Goal: Information Seeking & Learning: Learn about a topic

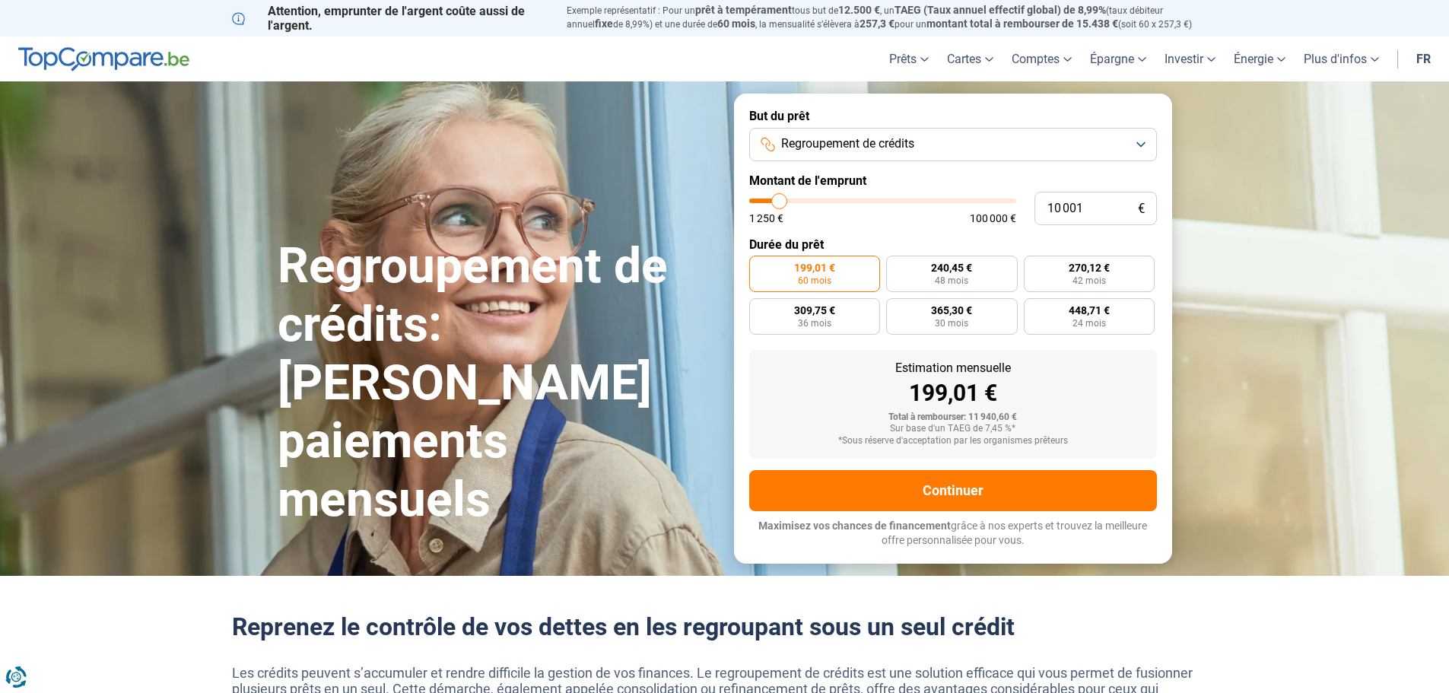
type input "10 250"
type input "10250"
type input "10 500"
type input "10500"
type input "11 000"
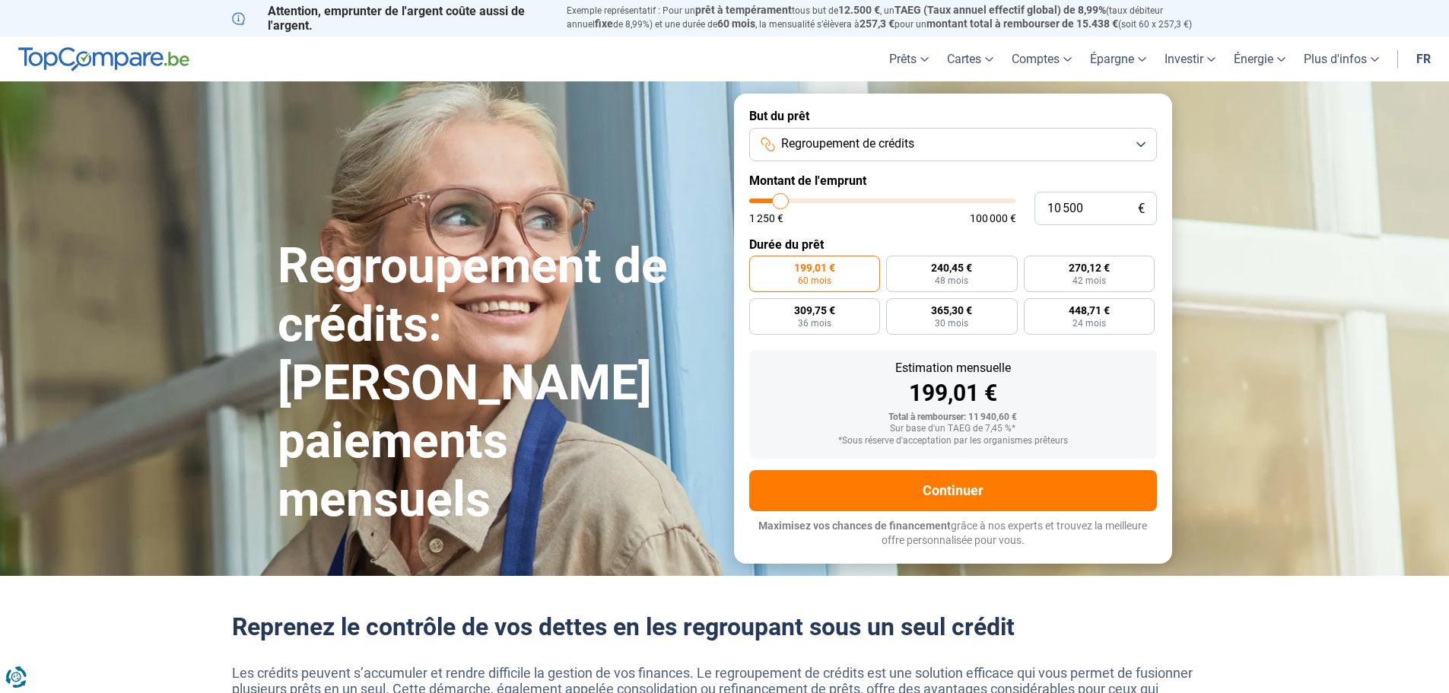
type input "11000"
type input "11 500"
type input "11500"
type input "12 000"
type input "12000"
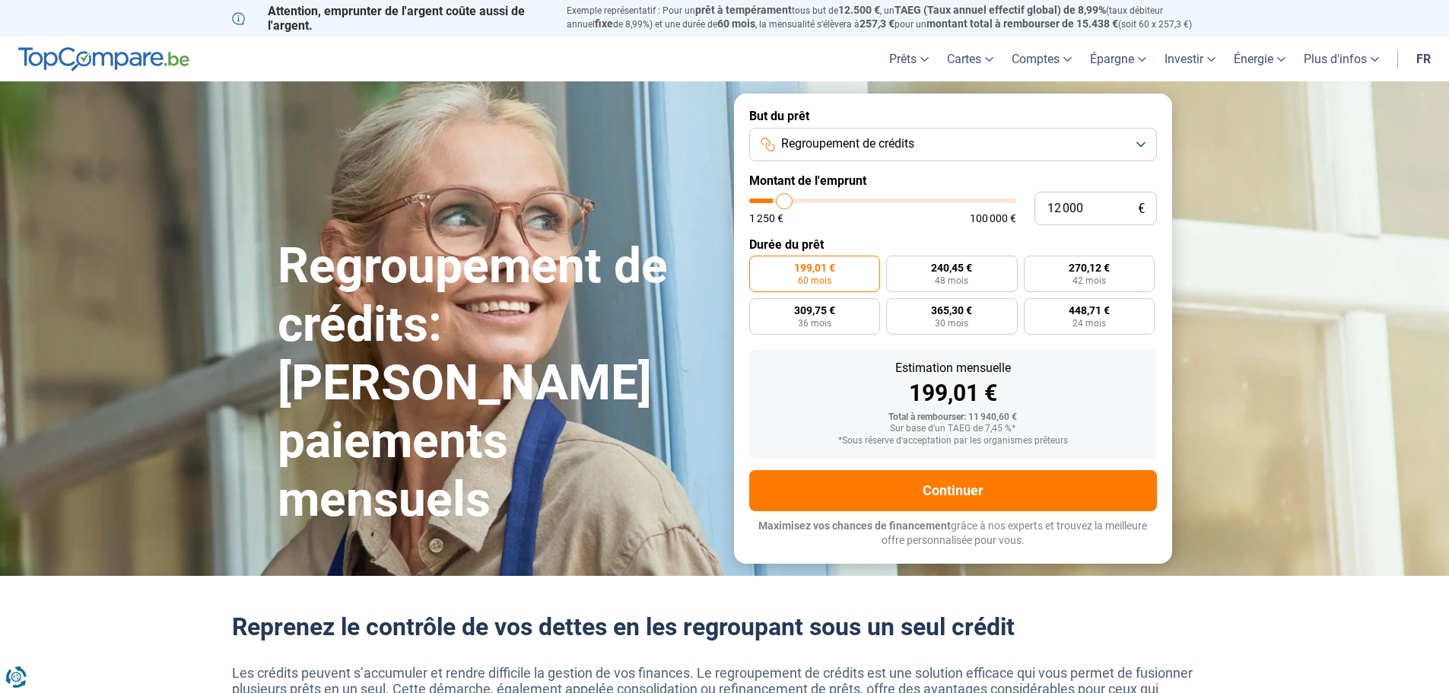
type input "12 750"
type input "12750"
type input "15 000"
type input "15000"
type input "16 500"
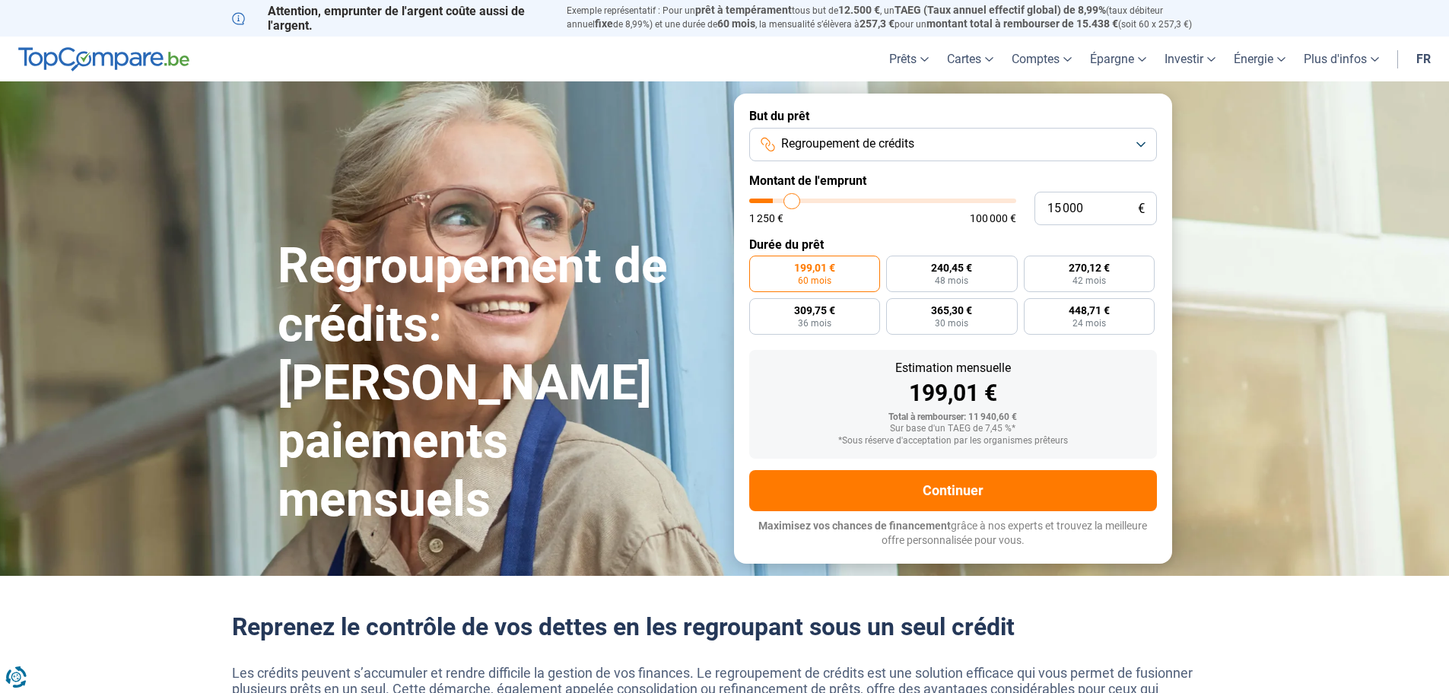
type input "16500"
type input "18 000"
type input "18000"
type input "20 250"
type input "20250"
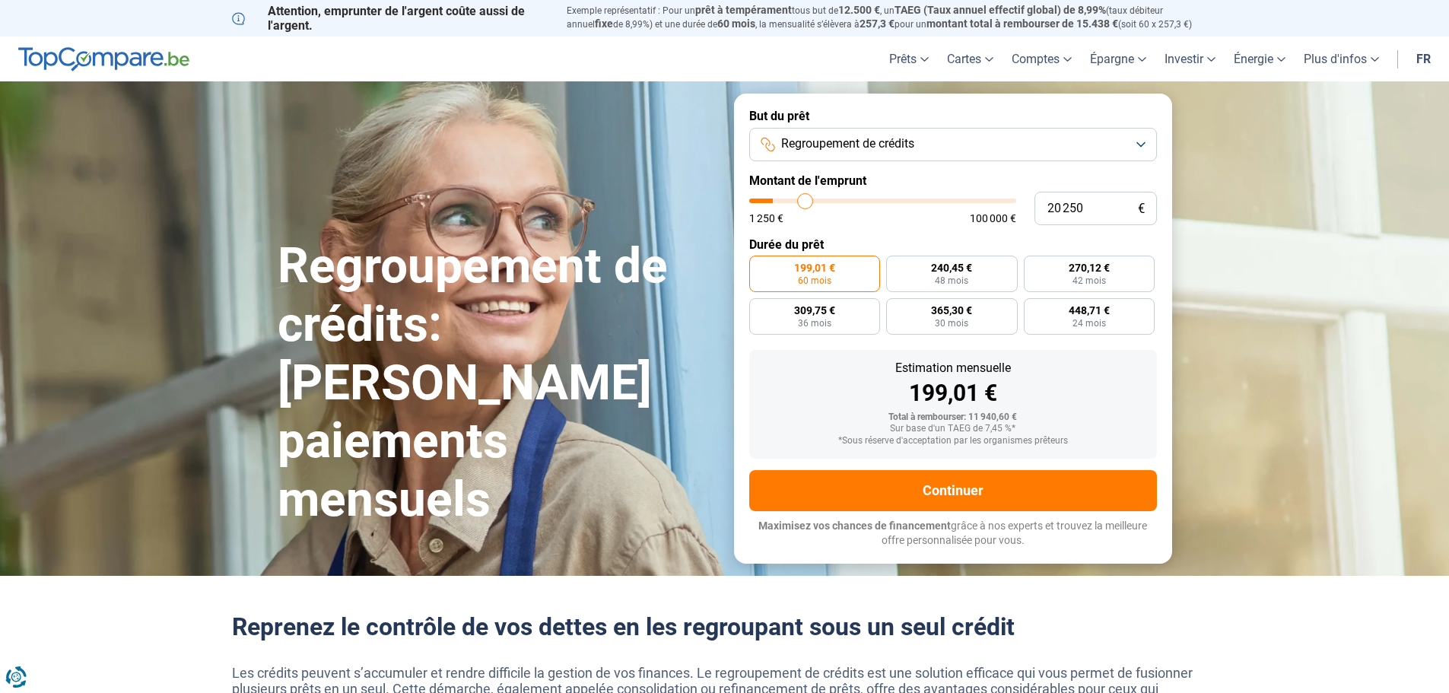
type input "22 250"
type input "22250"
type input "23 500"
type input "23500"
type input "24 750"
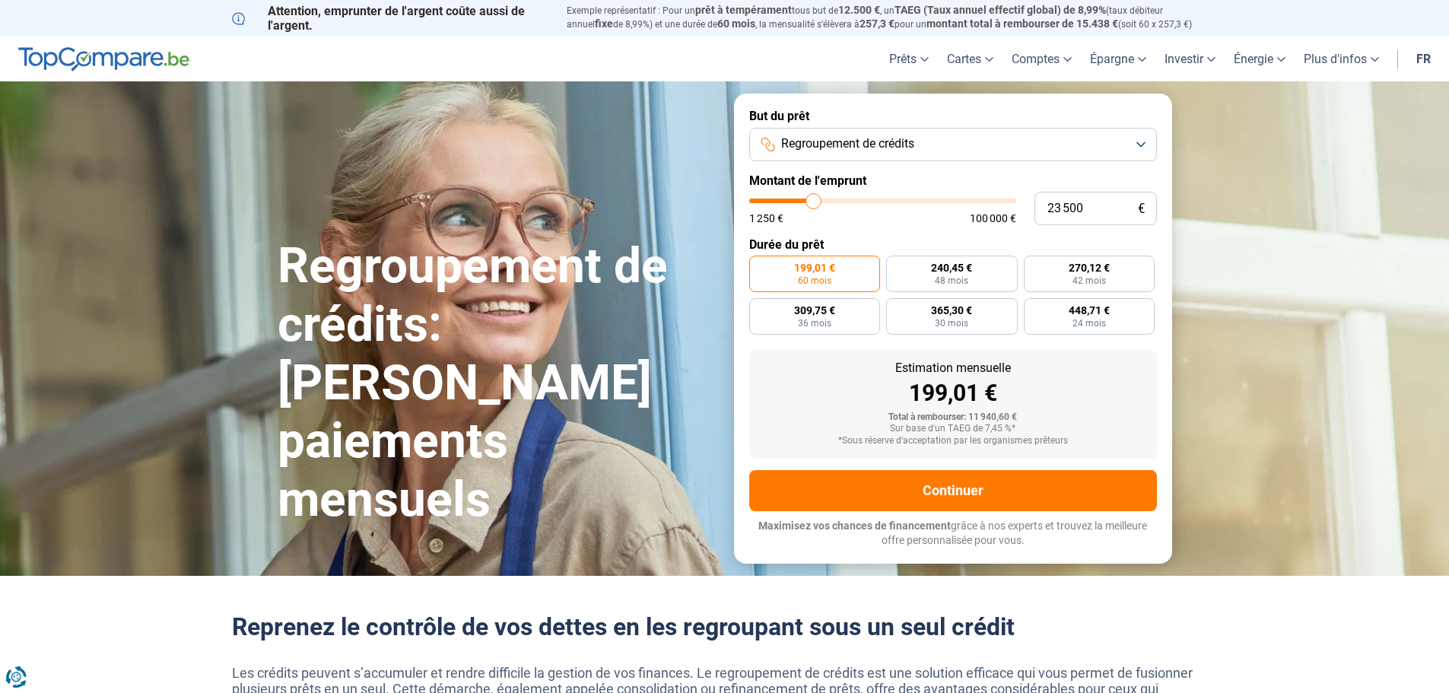
type input "24750"
type input "25 750"
type input "25750"
type input "27 750"
type input "27750"
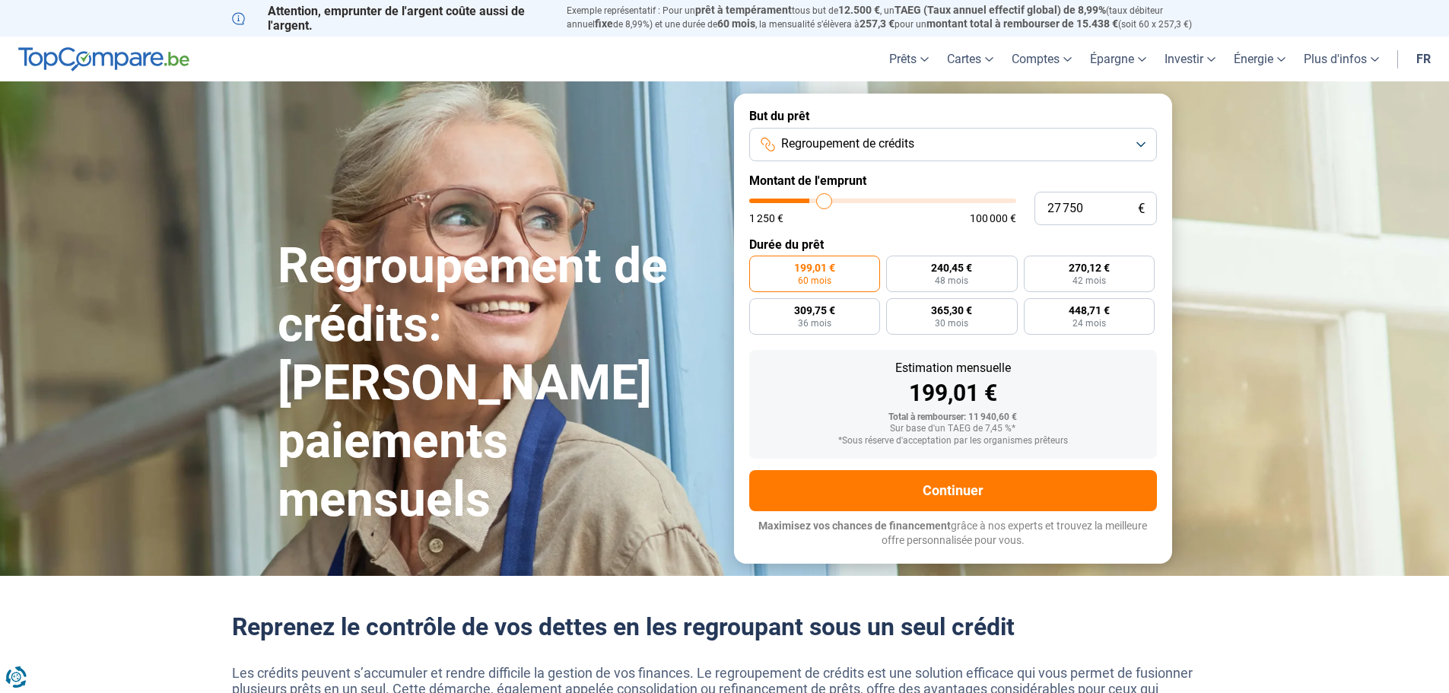
type input "29 750"
type input "29750"
type input "31 000"
type input "31000"
type input "32 500"
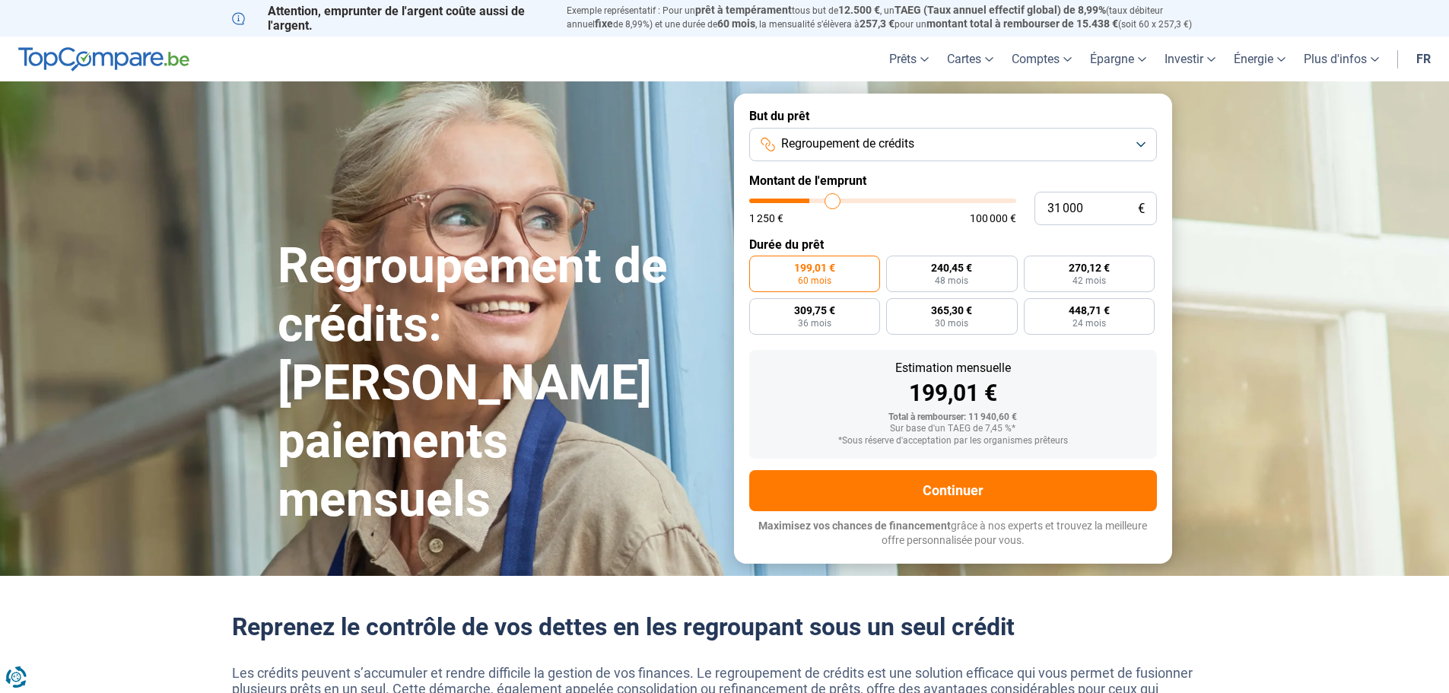
type input "32500"
type input "34 000"
type input "34000"
type input "38 000"
type input "38000"
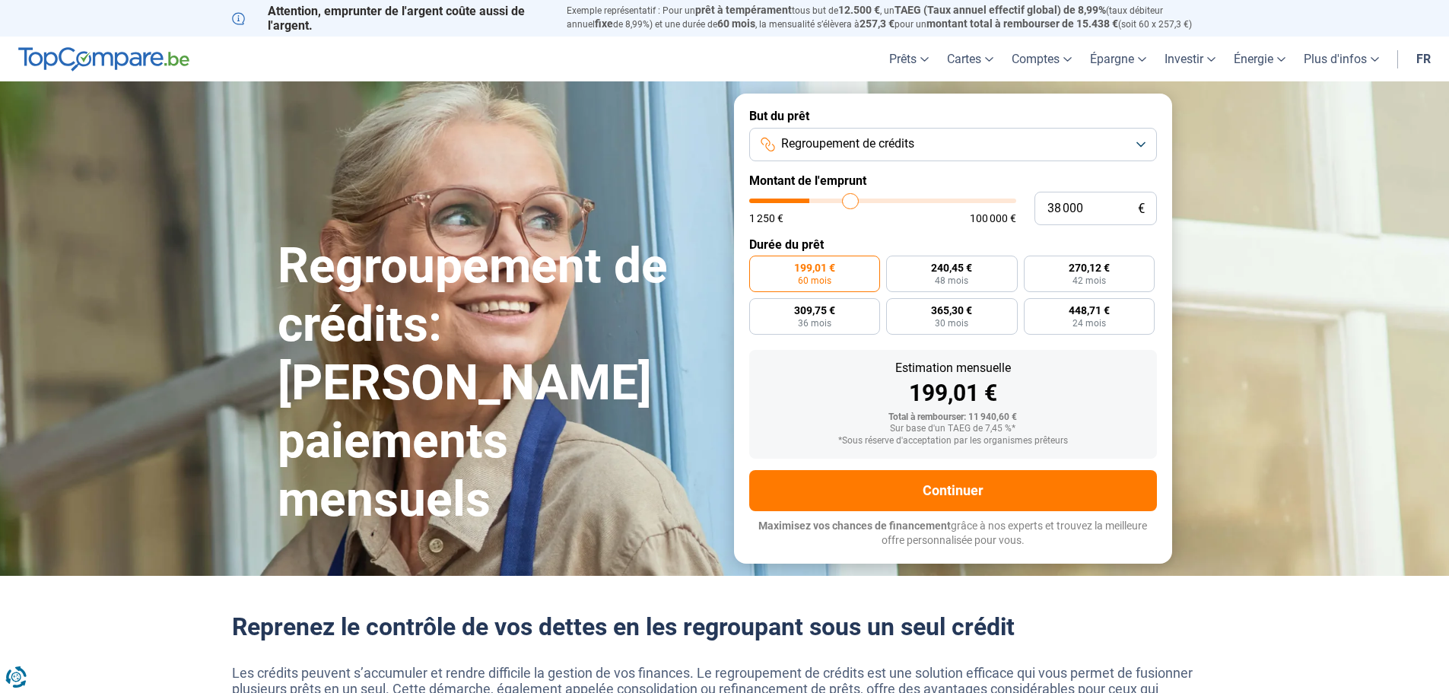
type input "40 000"
type input "40000"
type input "42 750"
type input "42750"
type input "47 250"
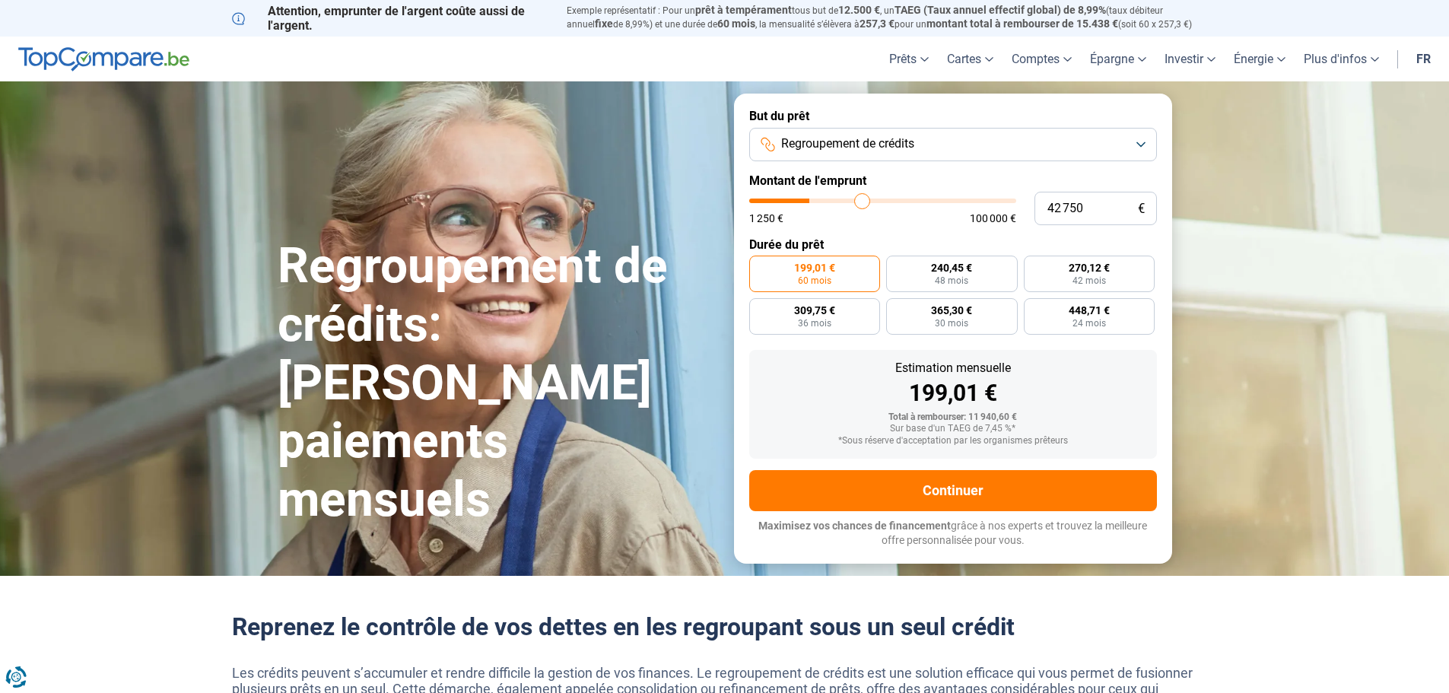
type input "47250"
type input "50 250"
type input "50250"
type input "56 250"
type input "56250"
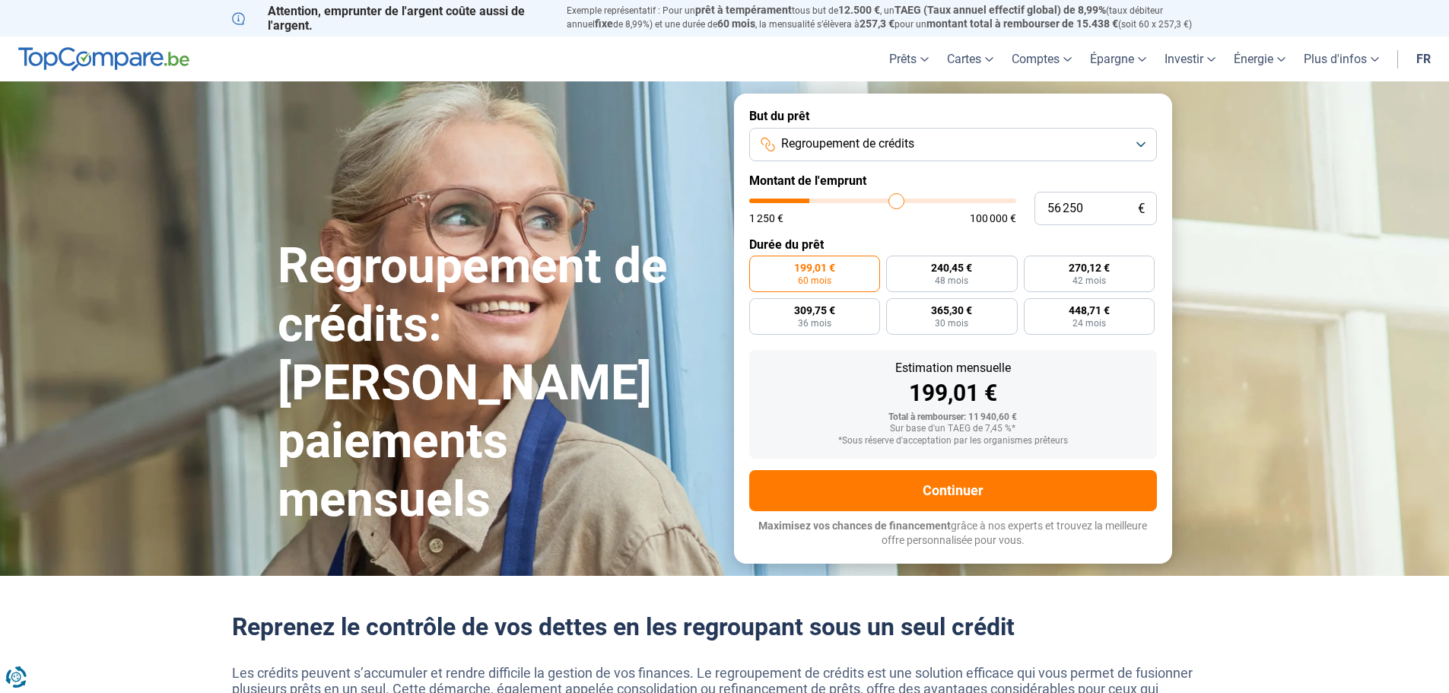
type input "59 500"
type input "59500"
type input "61 750"
type input "61750"
type input "62 500"
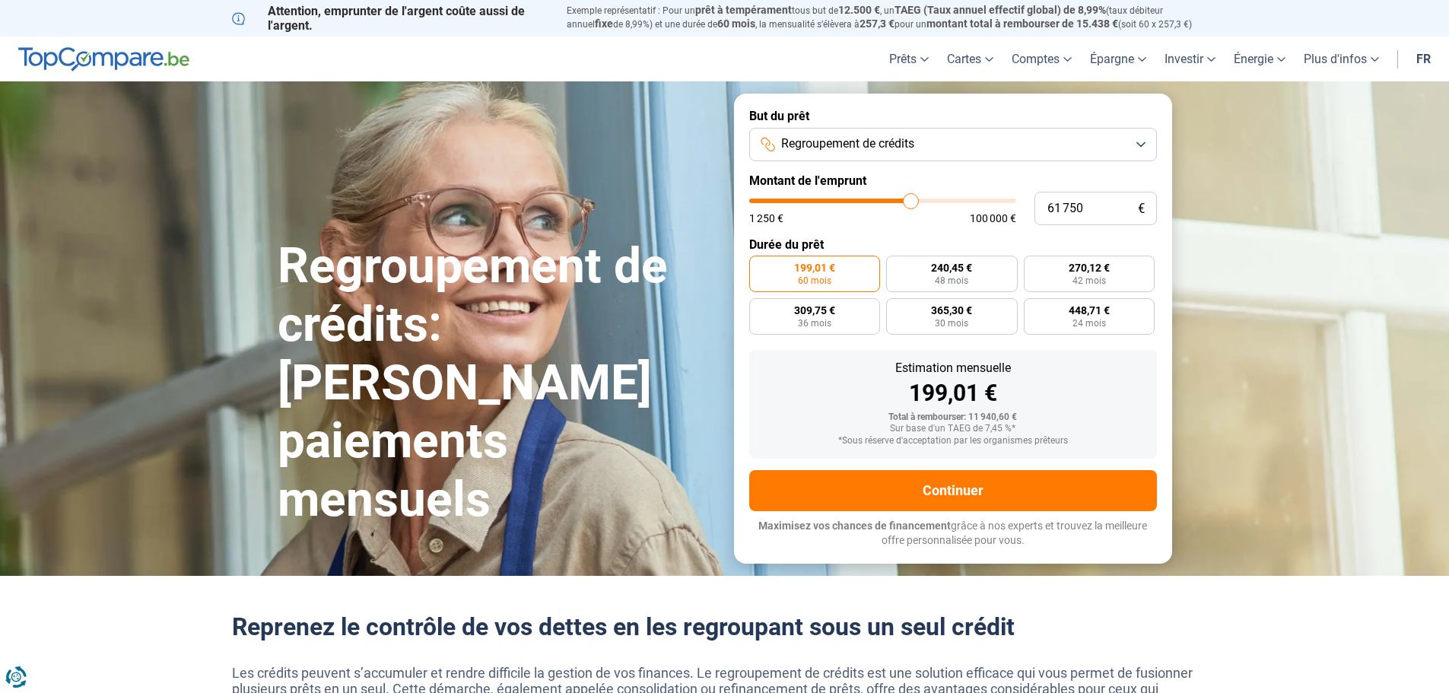
type input "62500"
type input "62 000"
type input "62000"
type input "61 500"
type input "61500"
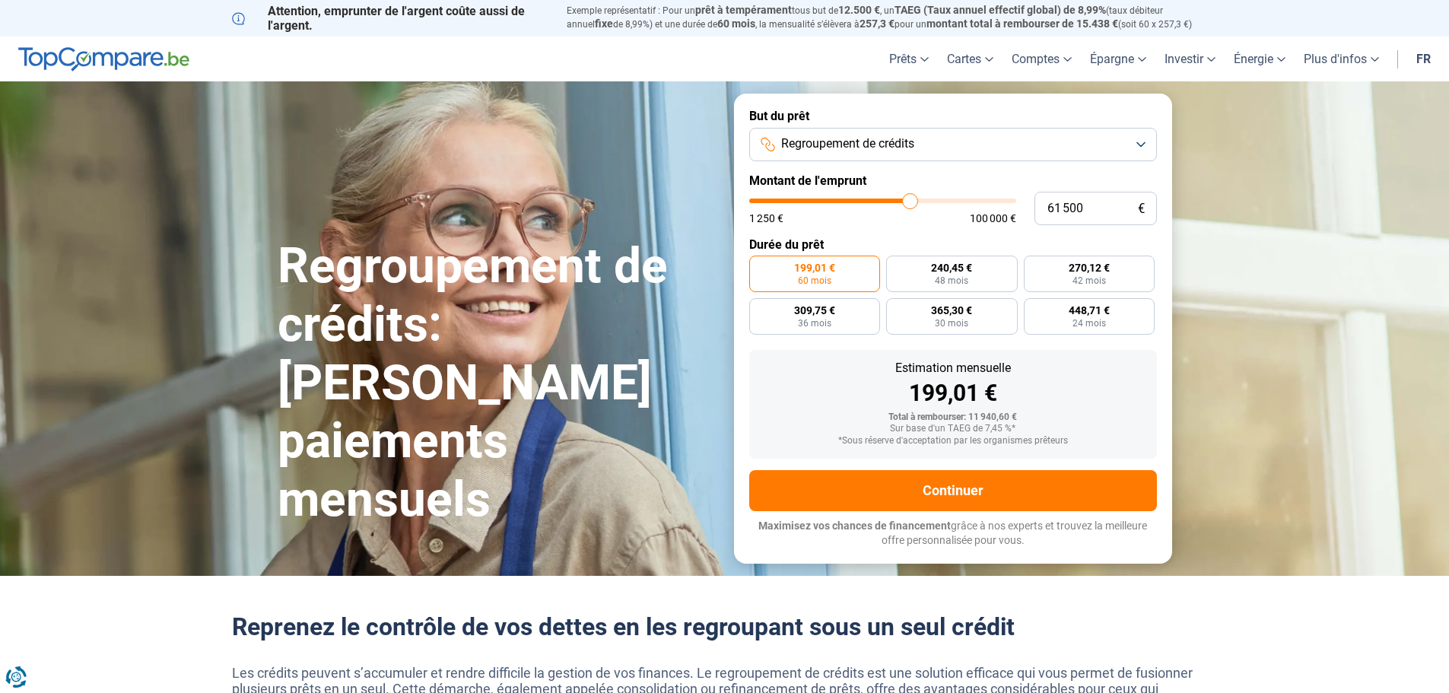
type input "60 750"
type input "60750"
type input "60 000"
type input "60000"
type input "58 750"
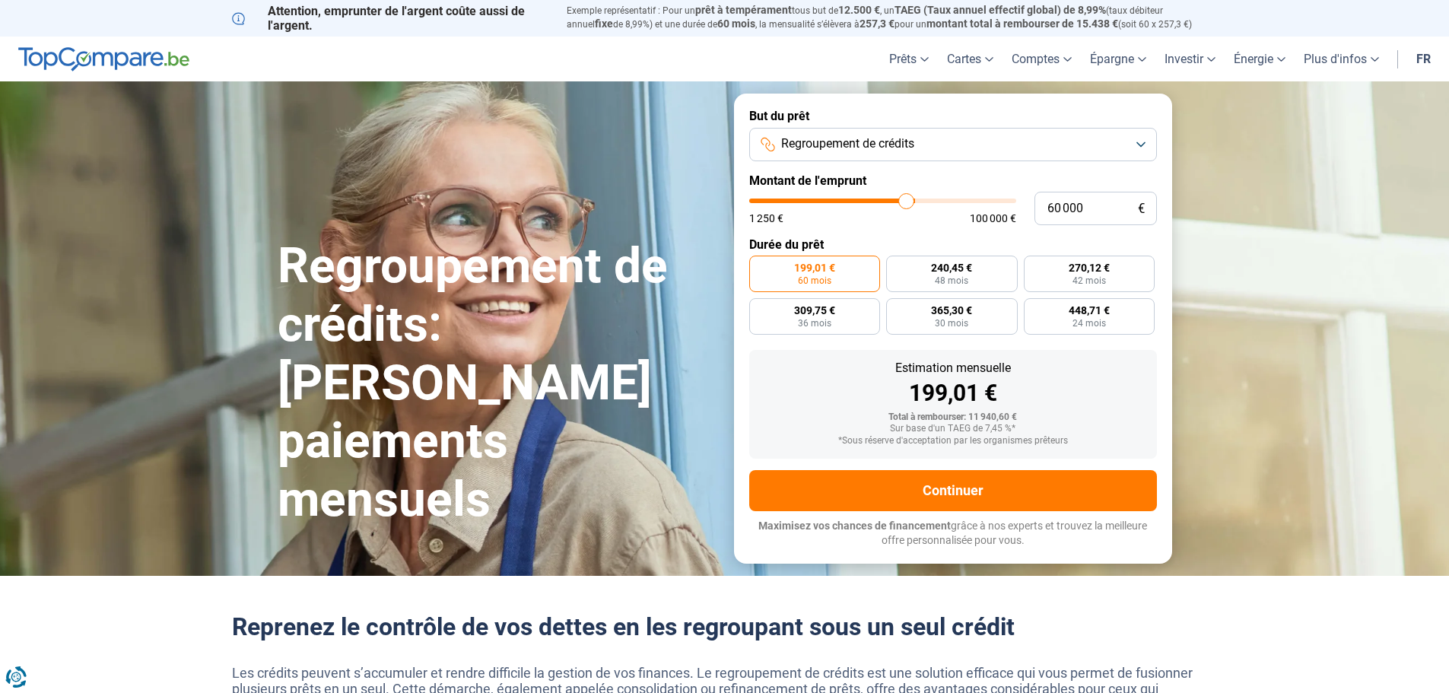
type input "58750"
type input "58 000"
type input "58000"
type input "57 500"
type input "57500"
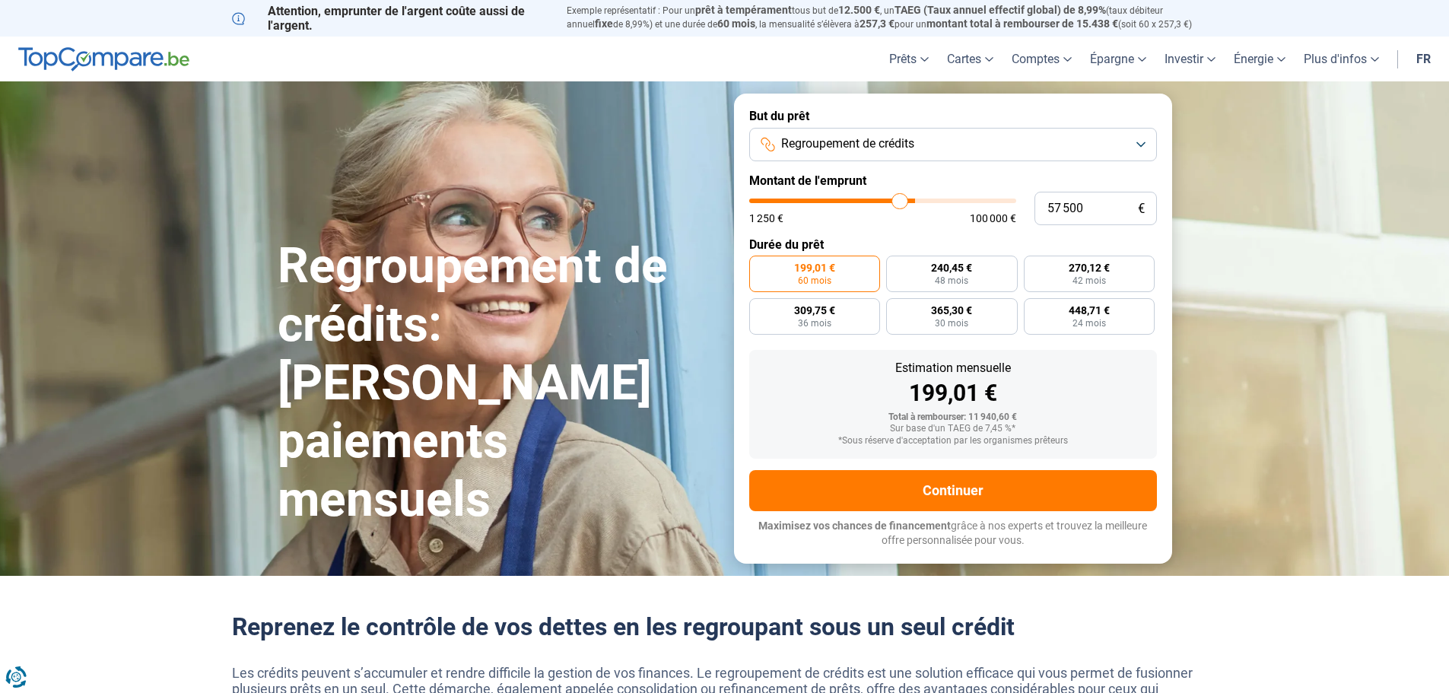
type input "57 000"
type input "57000"
type input "56 500"
type input "56500"
type input "55 750"
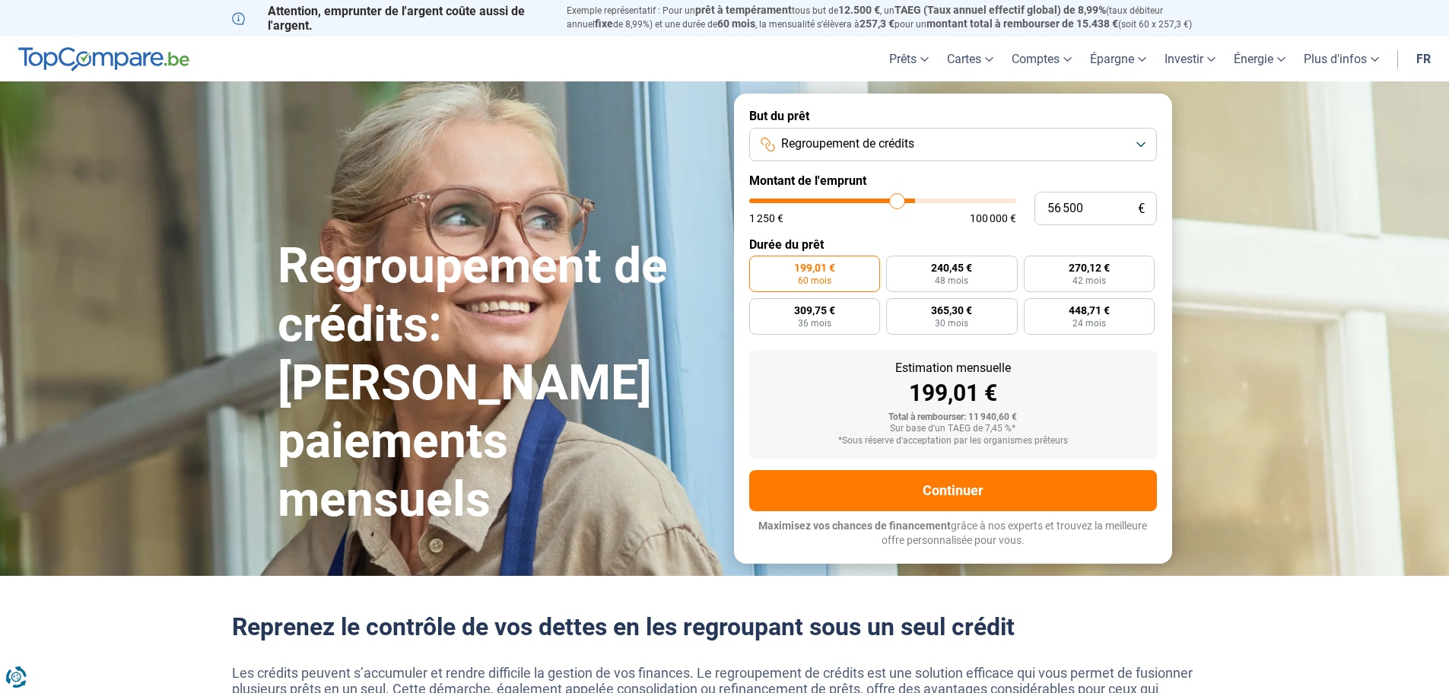
type input "55750"
type input "55 000"
type input "55000"
type input "54 500"
type input "54500"
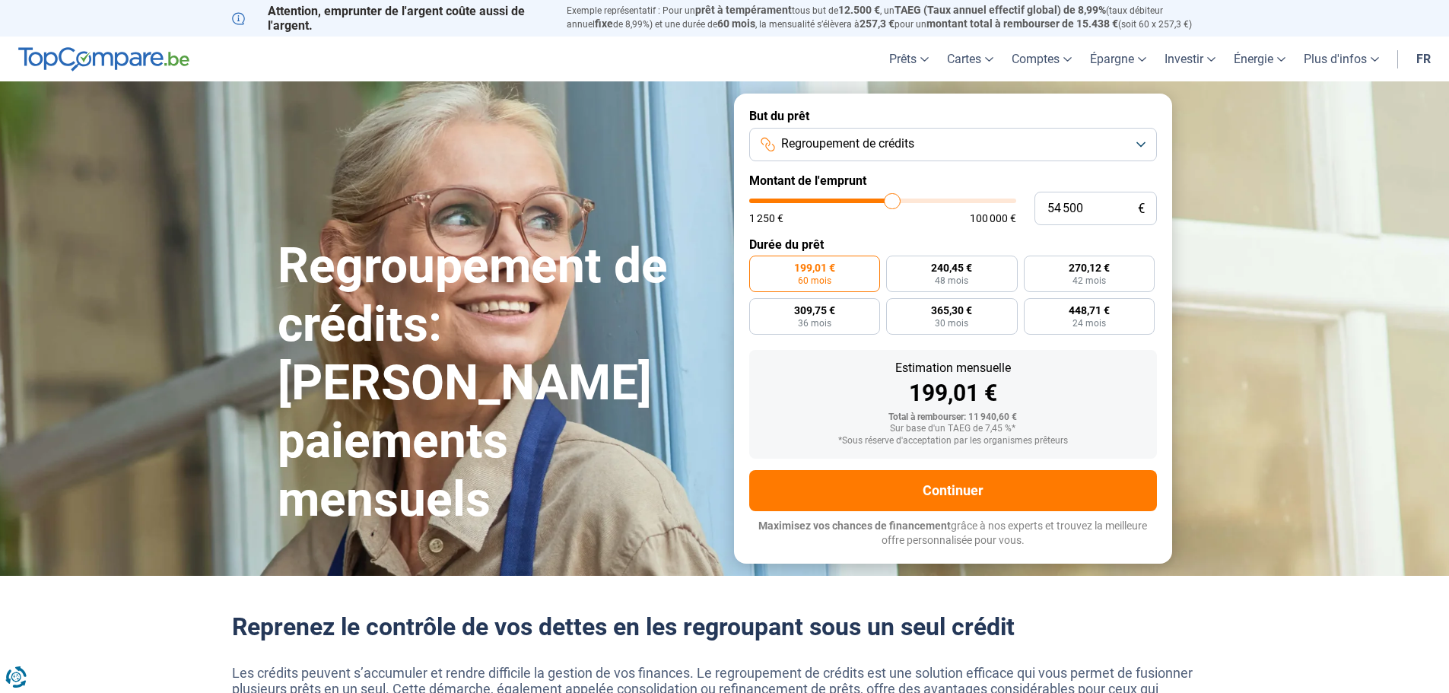
type input "54 250"
type input "54250"
type input "54 000"
type input "54000"
type input "53 500"
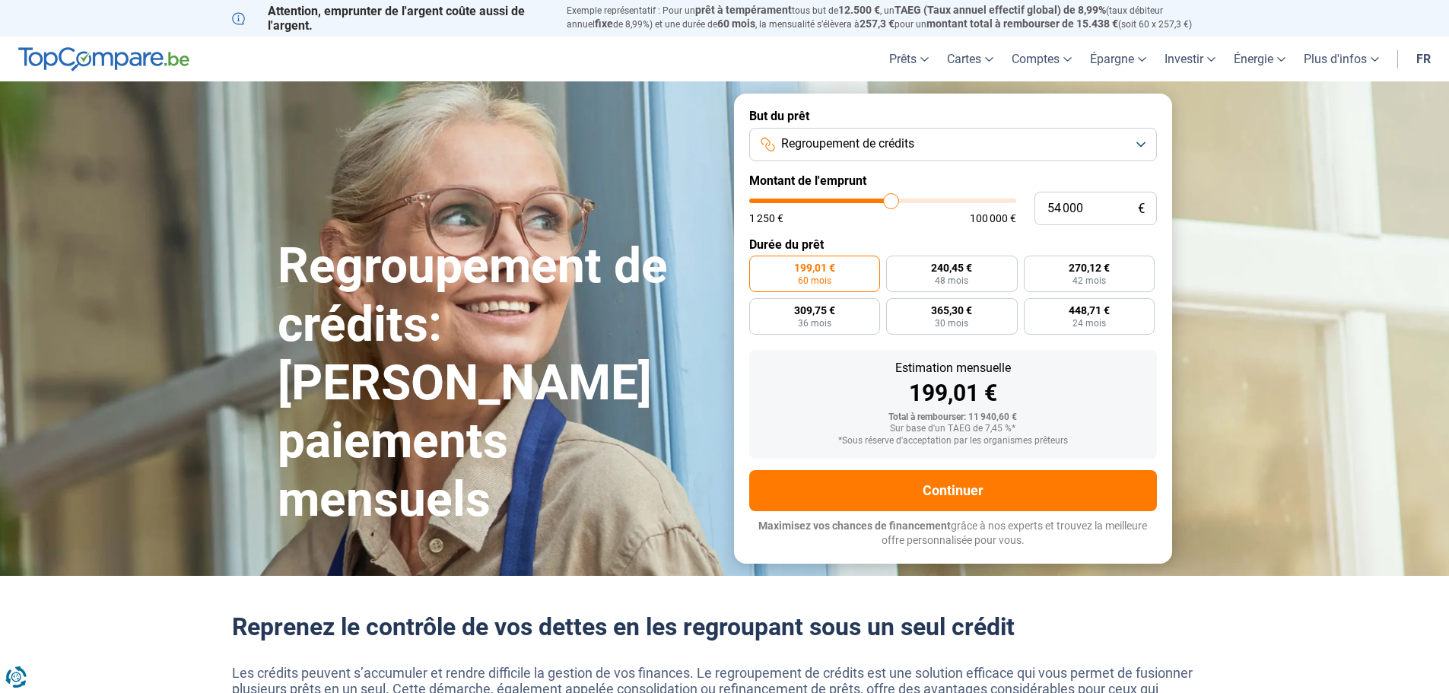
type input "53500"
type input "53 250"
type input "53250"
type input "53 000"
type input "53000"
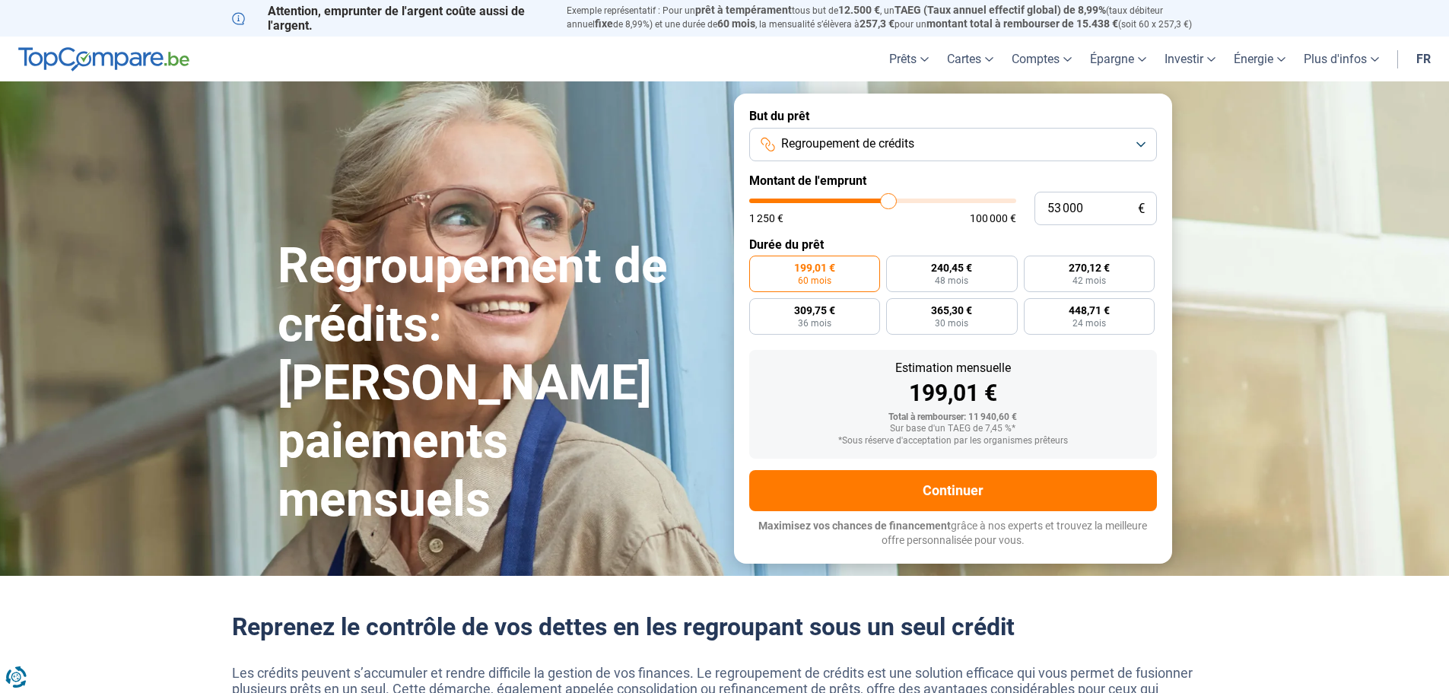
type input "52 750"
type input "52750"
type input "52 500"
type input "52500"
type input "52 000"
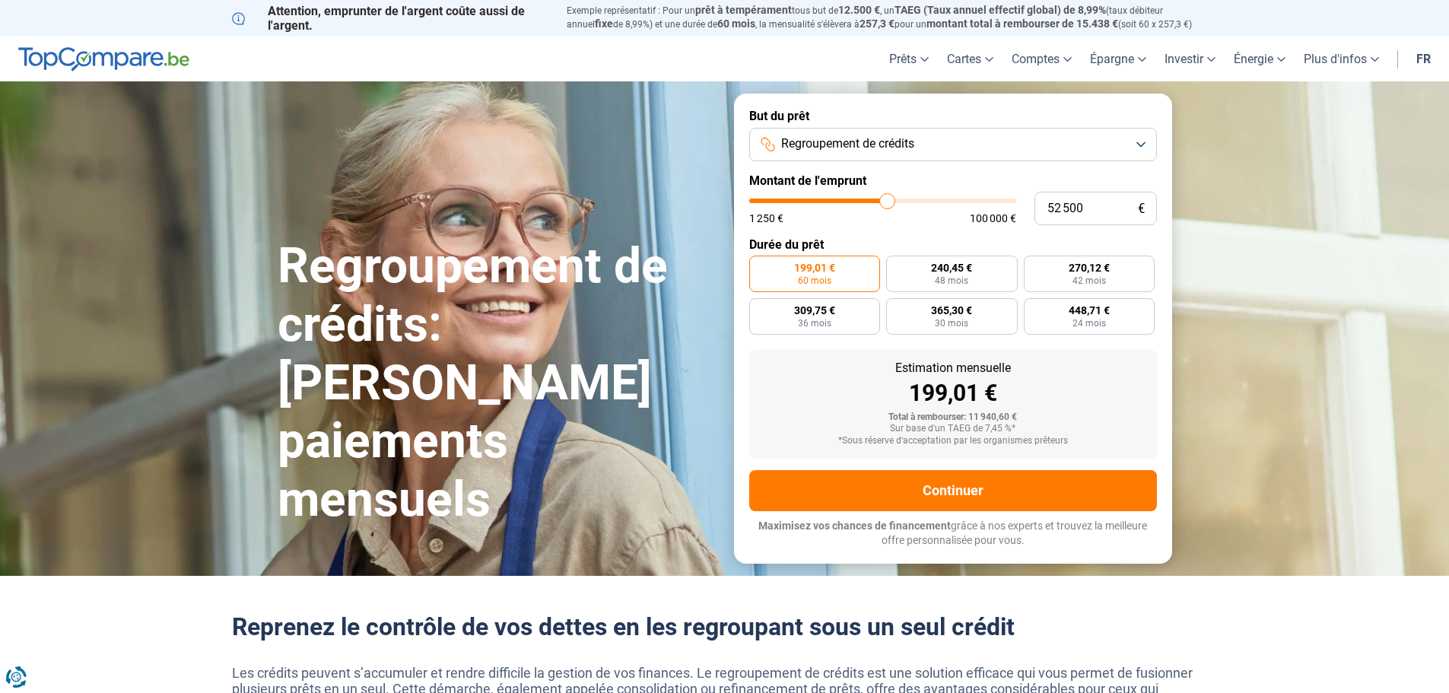
type input "52000"
type input "51 750"
type input "51750"
type input "51 500"
type input "51500"
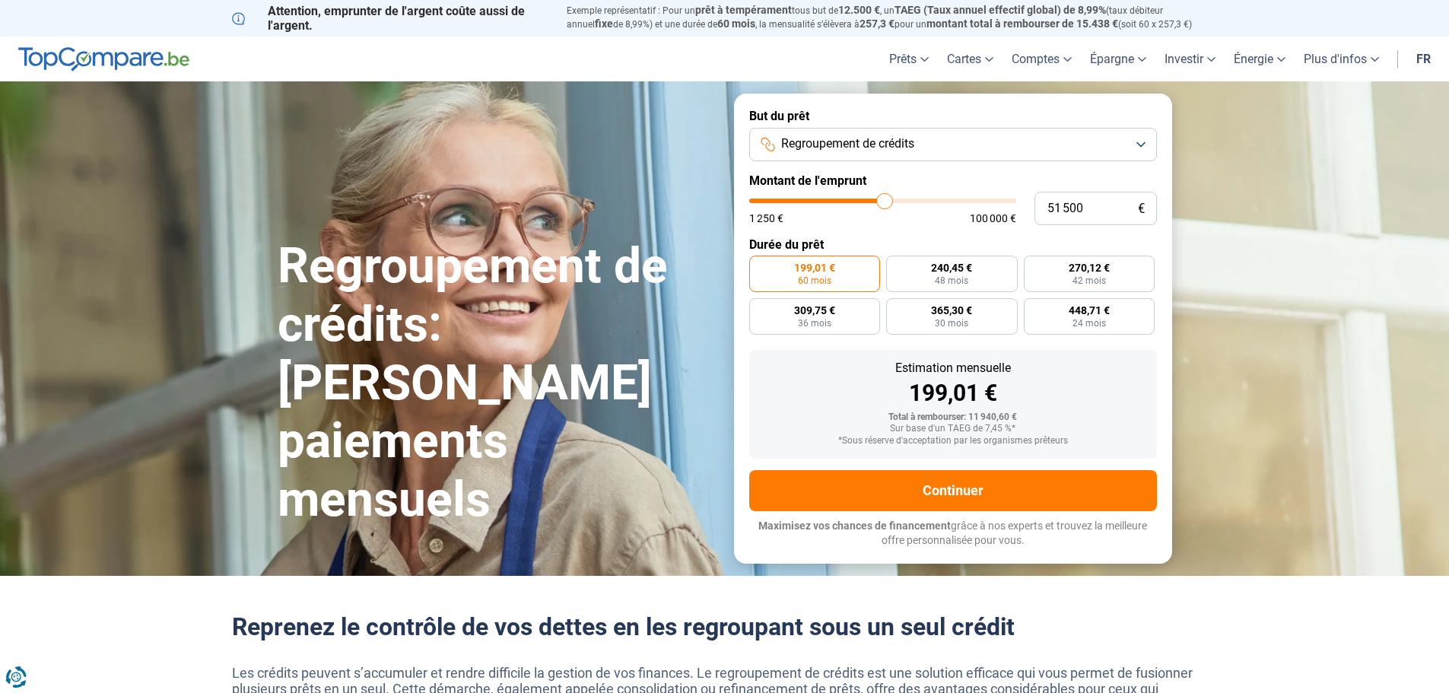
type input "51 250"
type input "51250"
type input "51 000"
type input "51000"
type input "50 500"
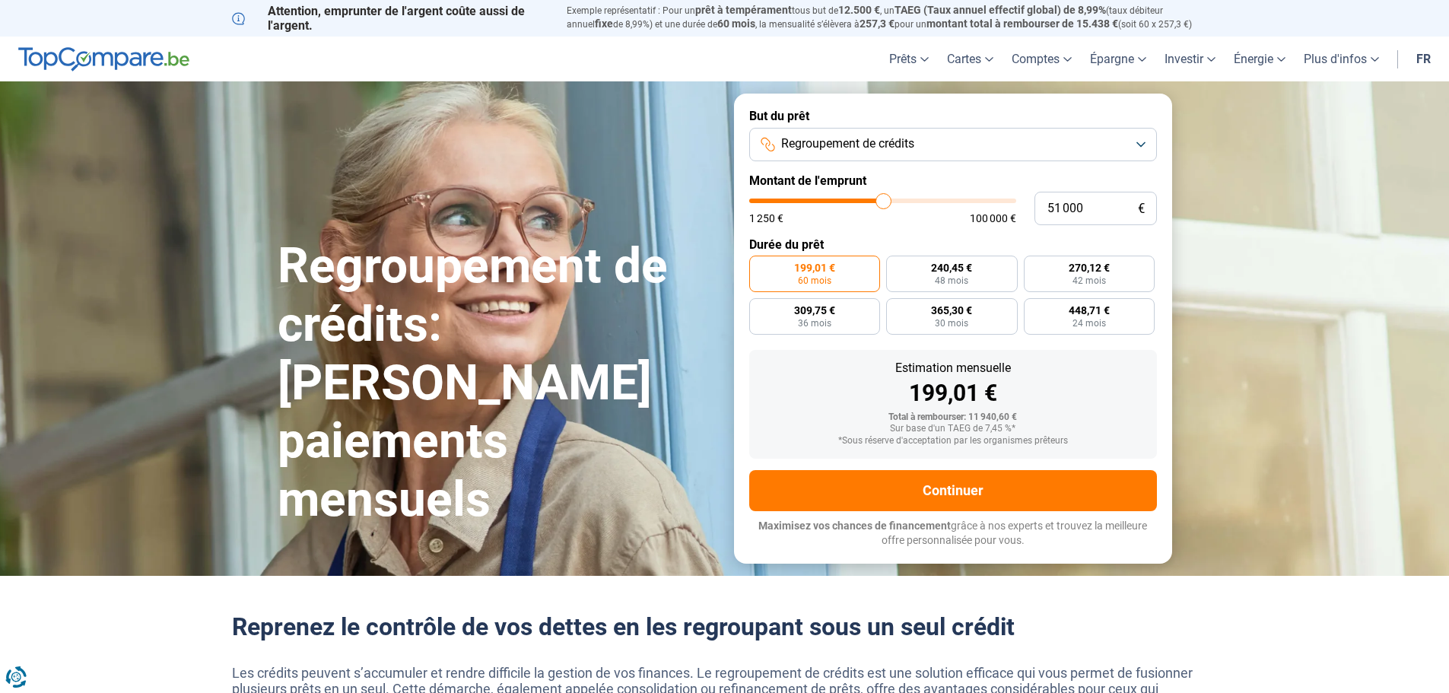
type input "50500"
type input "50 250"
type input "50250"
type input "50 000"
drag, startPoint x: 781, startPoint y: 203, endPoint x: 881, endPoint y: 201, distance: 100.4
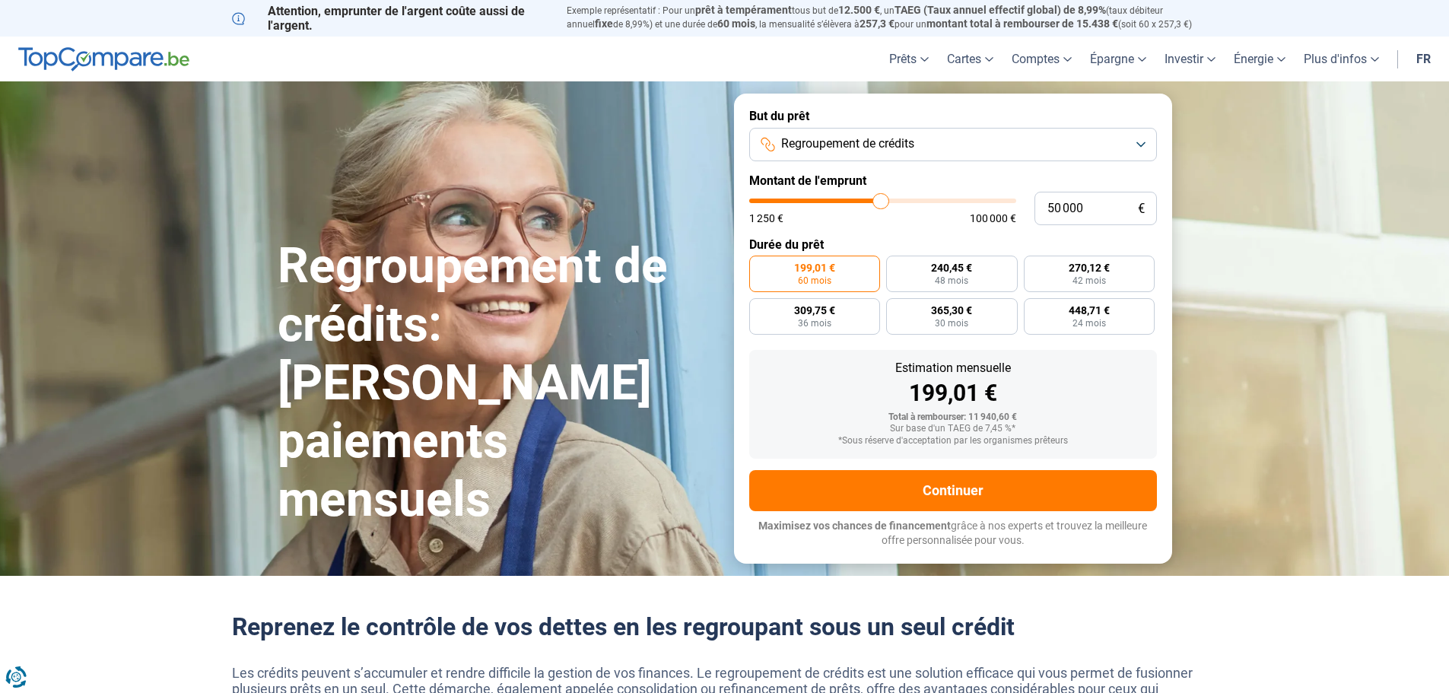
type input "50000"
click at [881, 201] on input "range" at bounding box center [882, 201] width 267 height 5
radio input "false"
